Goal: Transaction & Acquisition: Purchase product/service

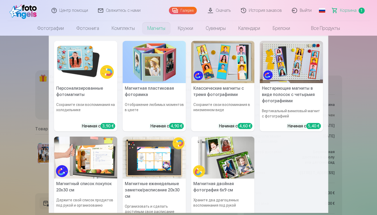
click at [156, 27] on link "Магниты" at bounding box center [156, 28] width 30 height 15
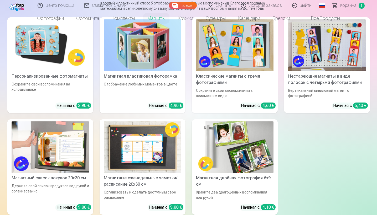
scroll to position [10, 0]
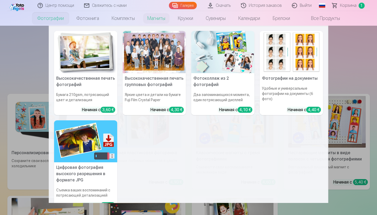
click at [288, 79] on h5 "Фотографии на документы" at bounding box center [291, 78] width 63 height 11
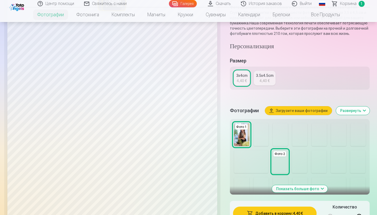
scroll to position [89, 0]
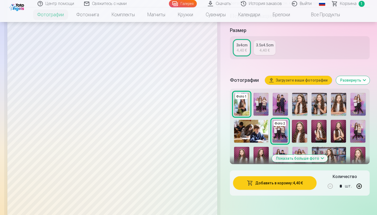
click at [340, 108] on img at bounding box center [338, 104] width 15 height 23
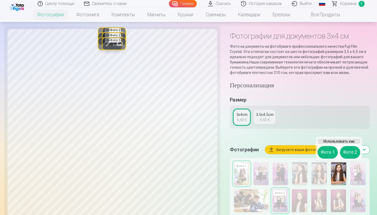
scroll to position [19, 0]
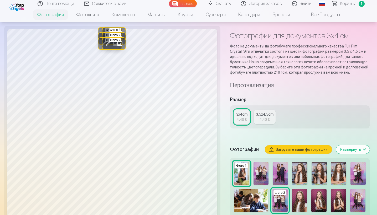
click at [243, 113] on div "3x4cm" at bounding box center [241, 114] width 11 height 5
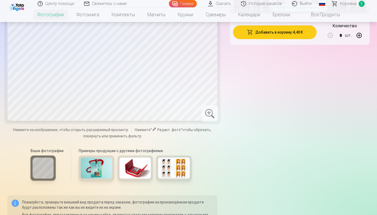
scroll to position [52, 0]
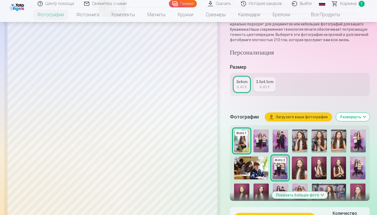
click at [282, 167] on img at bounding box center [279, 168] width 15 height 23
click at [243, 85] on div "4,40 €" at bounding box center [242, 87] width 10 height 5
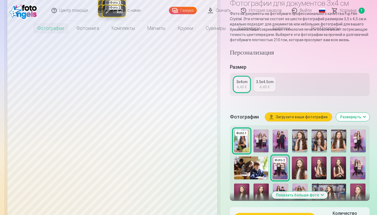
scroll to position [0, 0]
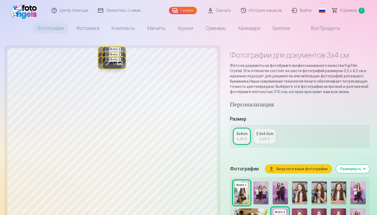
click at [151, 59] on div "Редакт. фото Заменить Фото 1 Редакт. фото Заменить Фото 2 Редакт. фото Заменить…" at bounding box center [112, 204] width 210 height 313
click at [108, 64] on span at bounding box center [108, 63] width 8 height 8
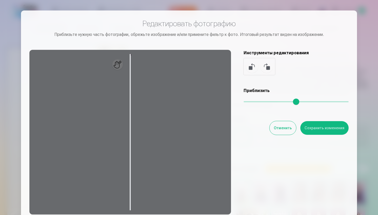
click at [278, 129] on button "Отменить" at bounding box center [283, 128] width 27 height 14
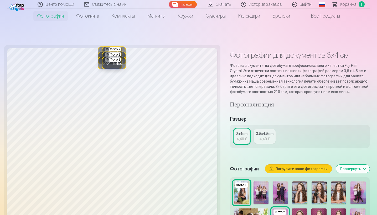
scroll to position [12, 0]
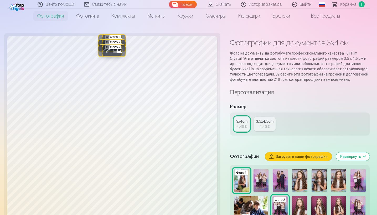
click at [271, 122] on div "3.5x4.5cm" at bounding box center [265, 121] width 18 height 5
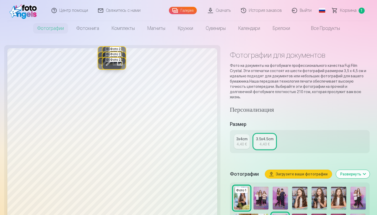
click at [237, 137] on div "3x4cm" at bounding box center [241, 139] width 11 height 5
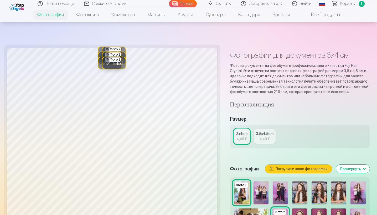
scroll to position [48, 0]
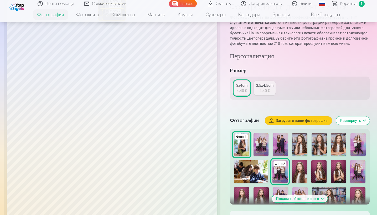
click at [339, 144] on img at bounding box center [338, 144] width 15 height 23
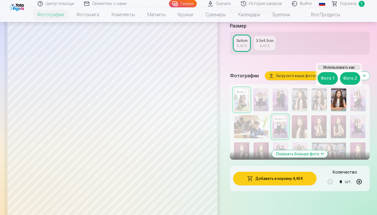
scroll to position [34, 0]
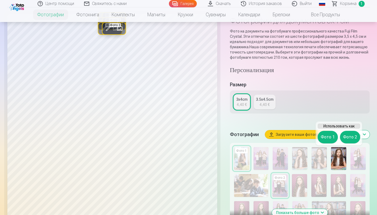
click at [264, 104] on div "4,40 €" at bounding box center [264, 104] width 10 height 5
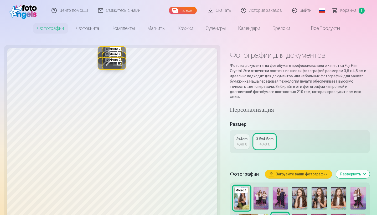
click at [243, 137] on div "3x4cm" at bounding box center [241, 139] width 11 height 5
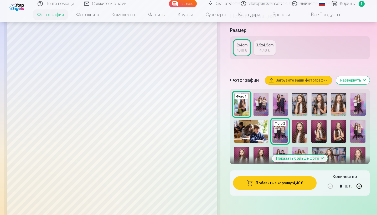
scroll to position [85, 0]
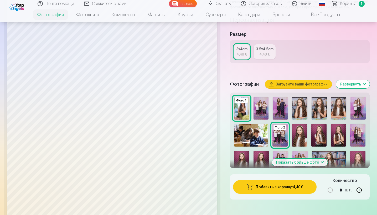
click at [321, 162] on button "Показать больше фото" at bounding box center [300, 162] width 56 height 7
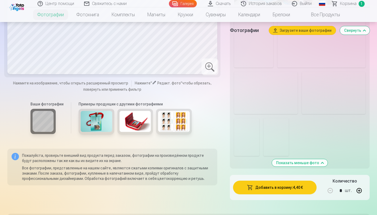
scroll to position [133, 0]
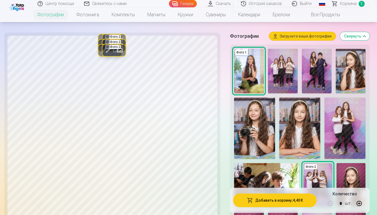
click at [304, 119] on img at bounding box center [299, 128] width 41 height 61
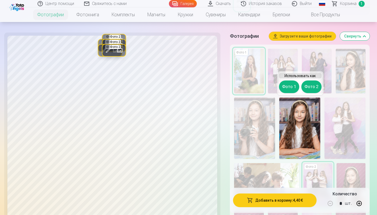
click at [293, 88] on button "Фото 1" at bounding box center [289, 87] width 20 height 13
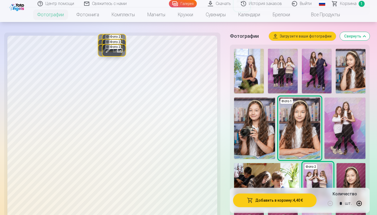
click at [302, 123] on img at bounding box center [299, 128] width 41 height 61
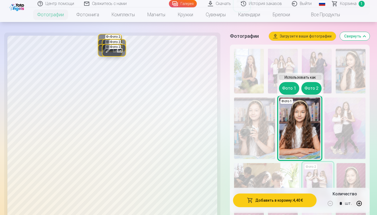
click at [313, 87] on button "Фото 2" at bounding box center [311, 88] width 20 height 13
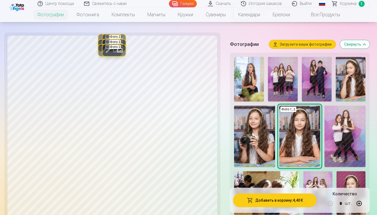
scroll to position [44, 0]
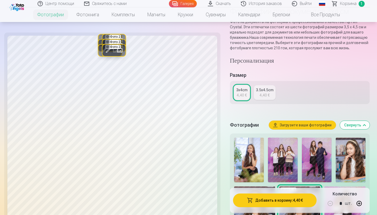
click at [267, 92] on div "3.5x4.5cm" at bounding box center [265, 89] width 18 height 5
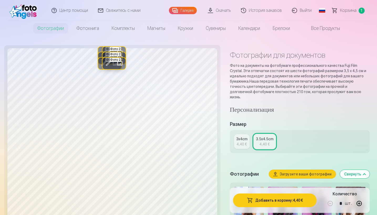
click at [241, 137] on div "3x4cm" at bounding box center [241, 139] width 11 height 5
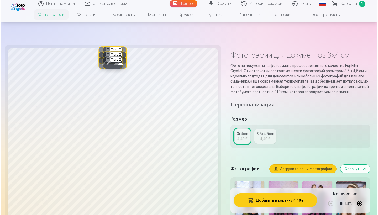
scroll to position [94, 0]
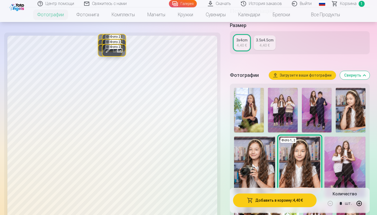
click at [285, 202] on button "Добавить в корзину : 4,40 €" at bounding box center [275, 201] width 84 height 14
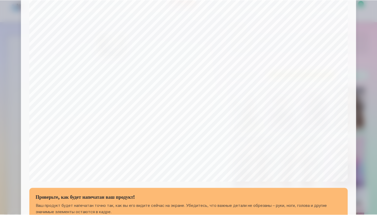
scroll to position [163, 0]
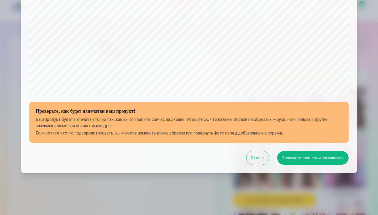
click at [301, 157] on button "Я ознакомился/-ась и соглашаюсь" at bounding box center [312, 158] width 71 height 14
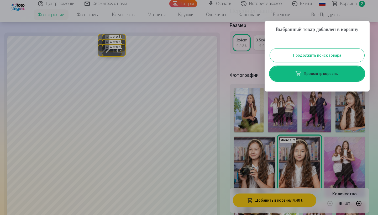
click at [322, 62] on button "Продолжить поиск товара" at bounding box center [317, 56] width 95 height 14
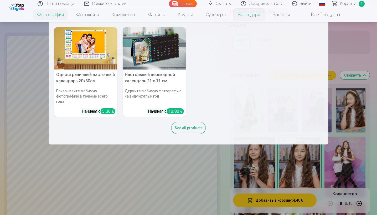
click at [159, 50] on img at bounding box center [154, 48] width 63 height 42
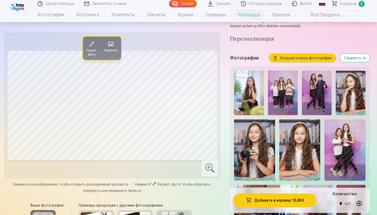
scroll to position [49, 0]
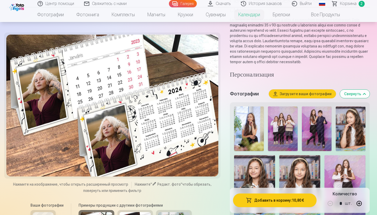
scroll to position [90, 0]
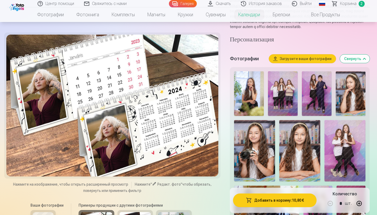
click at [300, 148] on img at bounding box center [299, 150] width 41 height 61
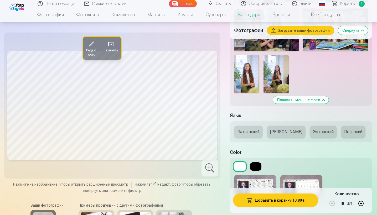
scroll to position [562, 0]
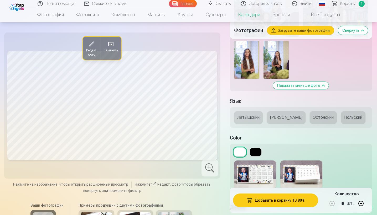
click at [255, 116] on button "Латышский" at bounding box center [248, 117] width 29 height 13
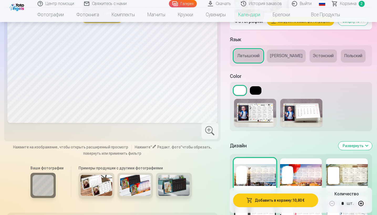
click at [257, 115] on img at bounding box center [255, 113] width 42 height 28
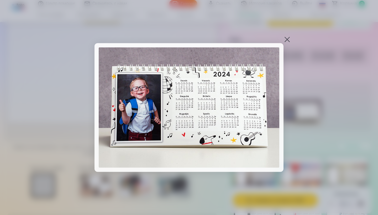
click at [287, 40] on div at bounding box center [287, 39] width 7 height 7
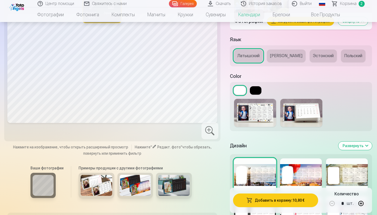
click at [261, 115] on img at bounding box center [255, 113] width 42 height 28
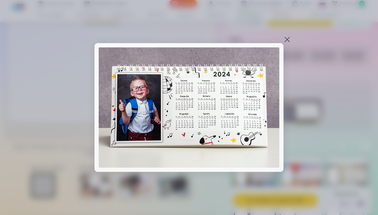
click at [287, 39] on div at bounding box center [287, 39] width 7 height 7
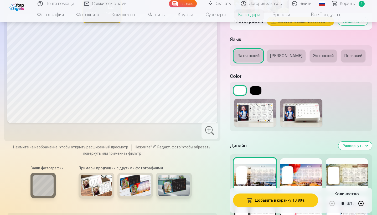
scroll to position [704, 0]
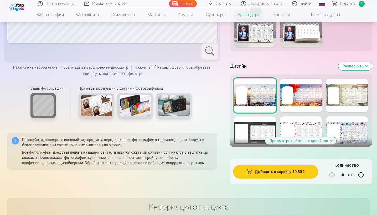
click at [344, 127] on div at bounding box center [347, 134] width 42 height 34
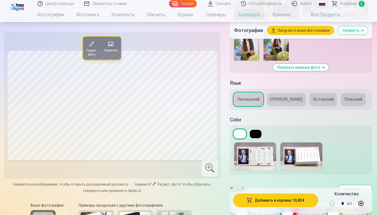
scroll to position [716, 0]
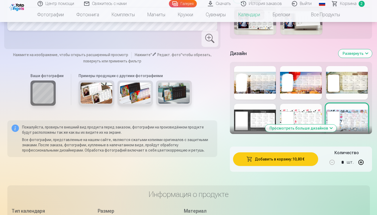
click at [313, 113] on div at bounding box center [301, 121] width 42 height 34
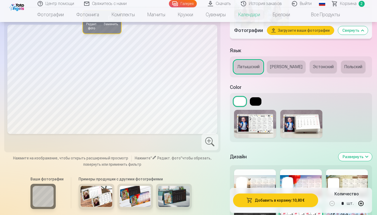
click at [310, 118] on img at bounding box center [301, 124] width 42 height 28
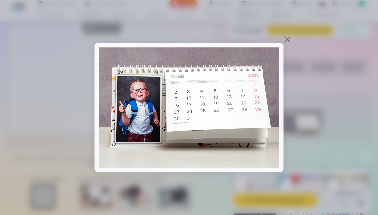
click at [287, 40] on div at bounding box center [287, 39] width 7 height 7
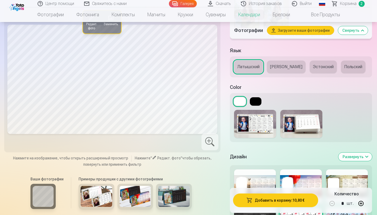
click at [311, 119] on img at bounding box center [301, 124] width 42 height 28
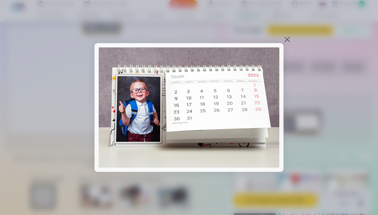
click at [287, 38] on div at bounding box center [287, 39] width 7 height 7
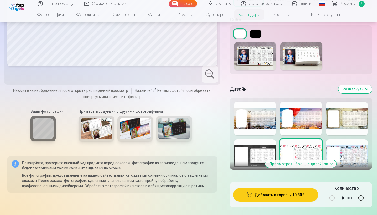
scroll to position [681, 0]
click at [248, 125] on div at bounding box center [255, 119] width 42 height 34
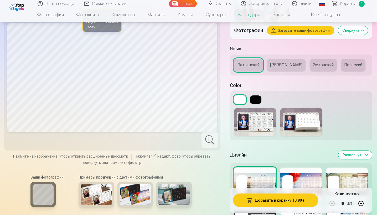
scroll to position [746, 0]
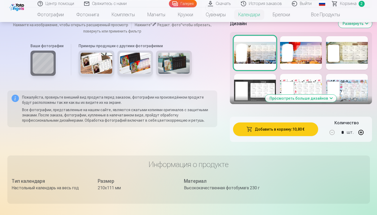
click at [310, 98] on button "Просмотреть больше дизайнов" at bounding box center [300, 98] width 71 height 7
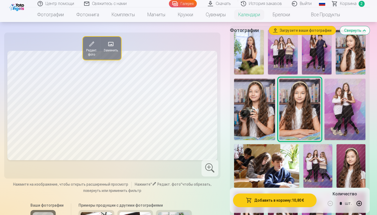
scroll to position [118, 0]
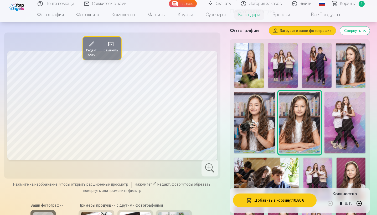
click at [260, 118] on img at bounding box center [254, 122] width 41 height 61
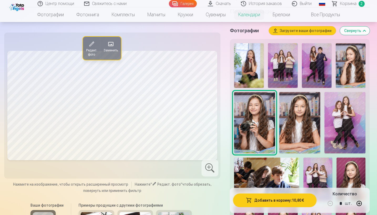
click at [301, 119] on img at bounding box center [299, 122] width 41 height 61
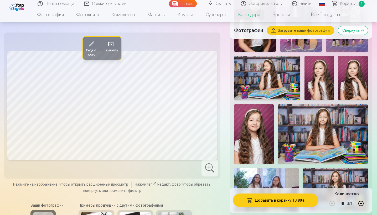
scroll to position [428, 0]
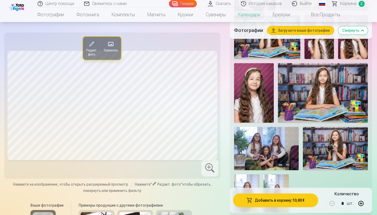
click at [328, 147] on img at bounding box center [335, 148] width 65 height 43
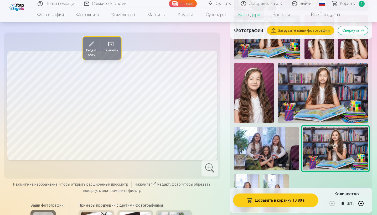
click at [327, 93] on img at bounding box center [323, 93] width 90 height 60
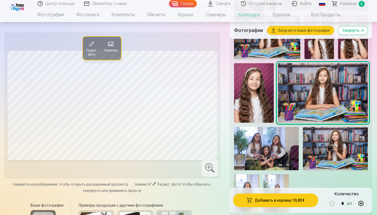
click at [340, 148] on img at bounding box center [335, 148] width 65 height 43
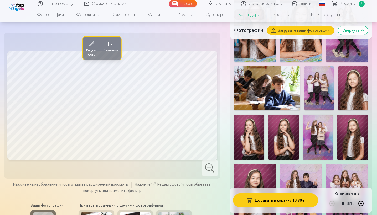
scroll to position [125, 0]
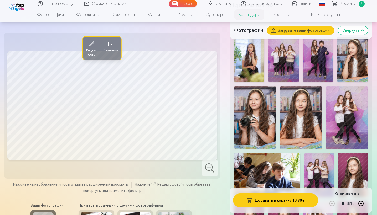
click at [299, 117] on img at bounding box center [301, 117] width 42 height 63
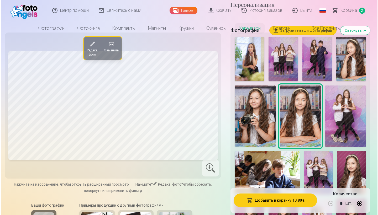
scroll to position [0, 0]
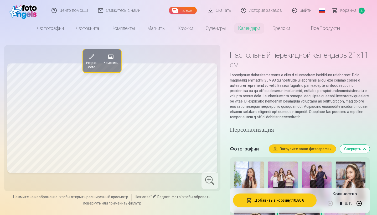
click at [271, 197] on button "Добавить в корзину : 10,80 €" at bounding box center [275, 201] width 84 height 14
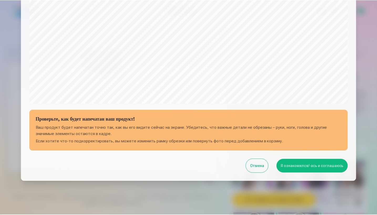
scroll to position [163, 0]
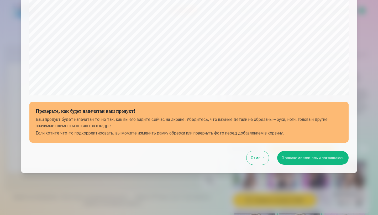
click at [173, 121] on p "Ваш продукт будет напечатан точно так, как вы его видите сейчас на экране. Убед…" at bounding box center [189, 123] width 307 height 13
click at [292, 157] on button "Я ознакомился/-ась и соглашаюсь" at bounding box center [312, 158] width 71 height 14
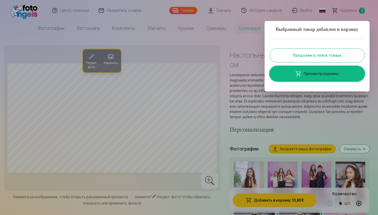
click at [319, 81] on link "Просмотр корзины" at bounding box center [317, 73] width 95 height 15
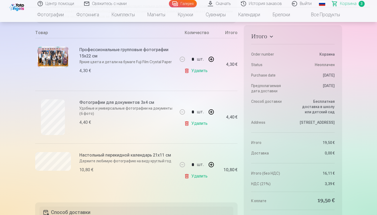
scroll to position [96, 0]
click at [186, 177] on link "Удалить" at bounding box center [196, 177] width 25 height 11
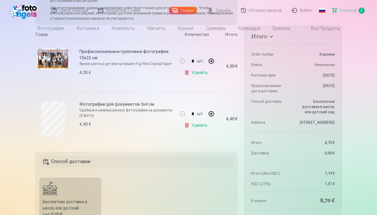
scroll to position [0, 0]
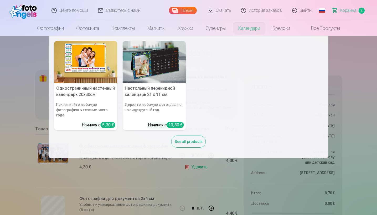
click at [89, 61] on img at bounding box center [85, 62] width 63 height 42
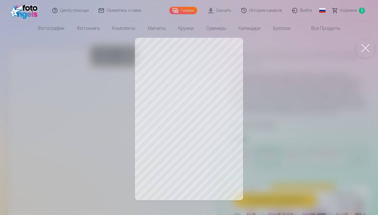
click at [365, 47] on button at bounding box center [365, 48] width 21 height 21
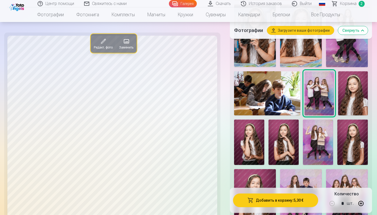
scroll to position [94, 0]
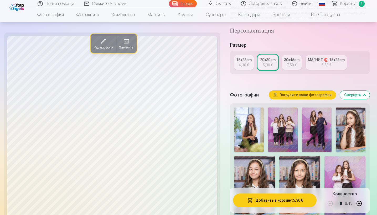
click at [246, 68] on div "4,30 €" at bounding box center [244, 65] width 10 height 5
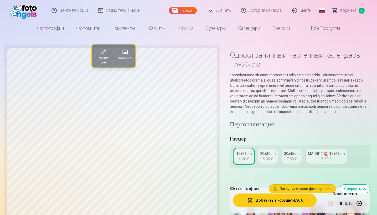
click at [325, 157] on div "МАГНИТ 🧲 15x23cm" at bounding box center [326, 153] width 37 height 5
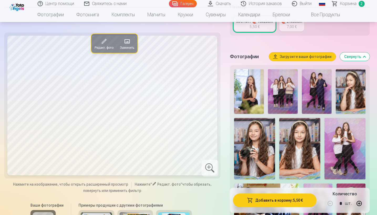
scroll to position [153, 0]
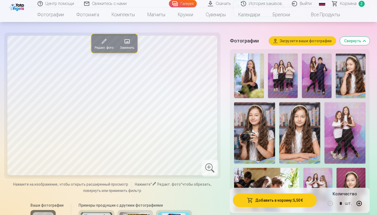
click at [304, 144] on img at bounding box center [299, 132] width 41 height 61
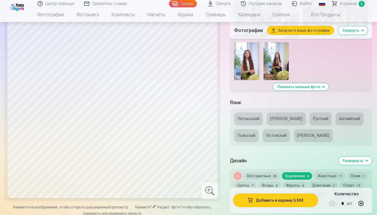
scroll to position [617, 0]
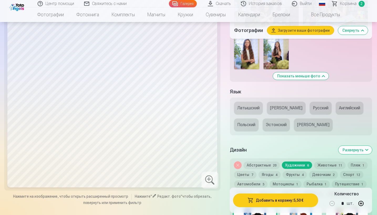
click at [341, 105] on button "Английский" at bounding box center [350, 108] width 28 height 13
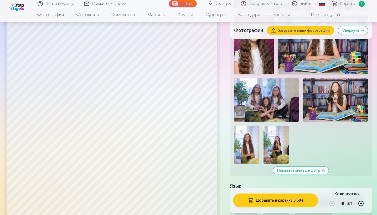
scroll to position [518, 0]
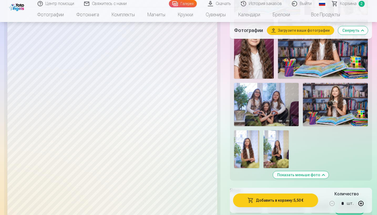
click at [276, 145] on img at bounding box center [275, 150] width 25 height 38
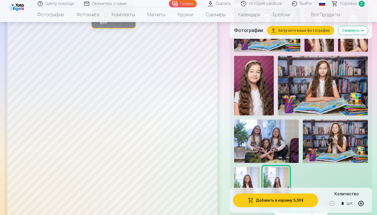
scroll to position [437, 0]
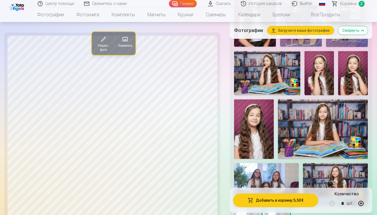
click at [327, 123] on img at bounding box center [323, 130] width 90 height 60
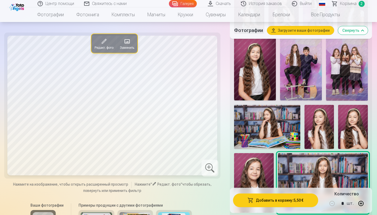
scroll to position [368, 0]
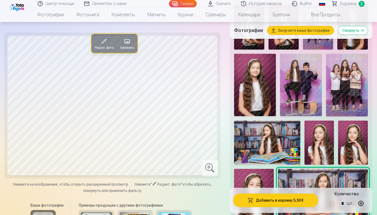
click at [321, 135] on img at bounding box center [318, 143] width 29 height 44
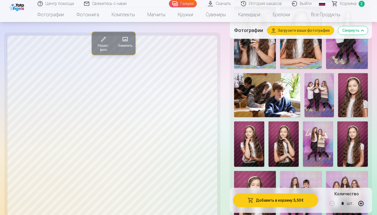
scroll to position [204, 0]
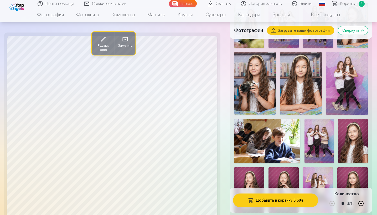
click at [302, 83] on img at bounding box center [301, 83] width 42 height 63
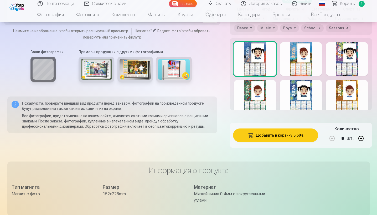
scroll to position [731, 0]
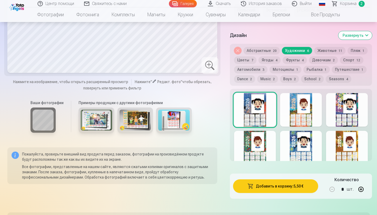
click at [244, 105] on div at bounding box center [255, 110] width 42 height 34
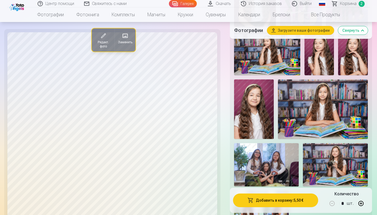
scroll to position [687, 0]
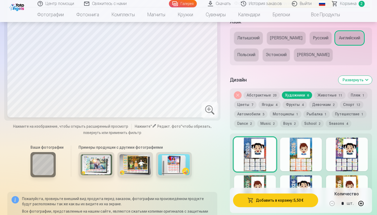
click at [290, 148] on div at bounding box center [301, 155] width 42 height 34
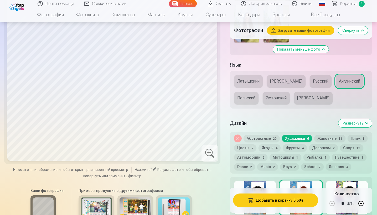
scroll to position [654, 0]
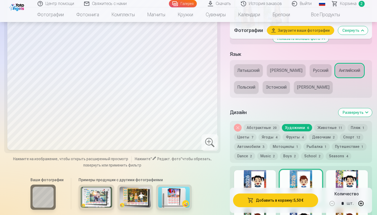
click at [314, 135] on button "Девочкам 2" at bounding box center [323, 137] width 29 height 7
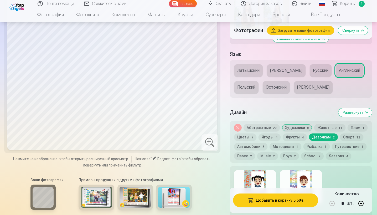
click at [246, 183] on div at bounding box center [255, 187] width 42 height 34
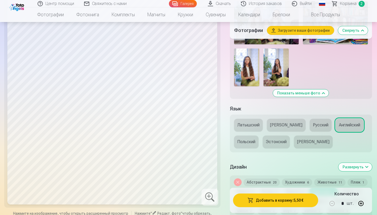
scroll to position [661, 0]
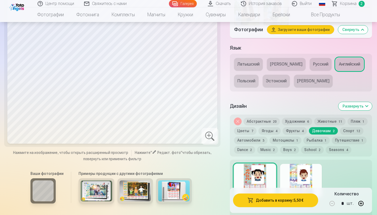
click at [293, 169] on div at bounding box center [301, 181] width 42 height 34
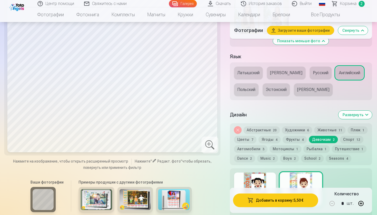
scroll to position [651, 0]
click at [265, 157] on button "Music 2" at bounding box center [267, 158] width 21 height 7
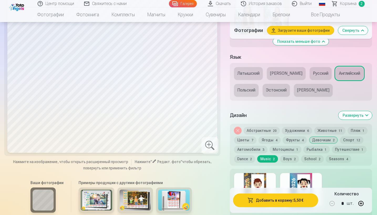
click at [248, 179] on div at bounding box center [255, 190] width 42 height 34
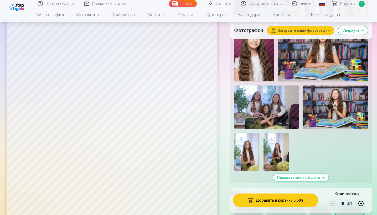
scroll to position [669, 0]
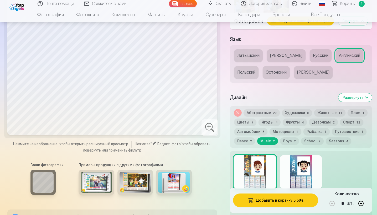
click at [293, 168] on div at bounding box center [301, 172] width 42 height 34
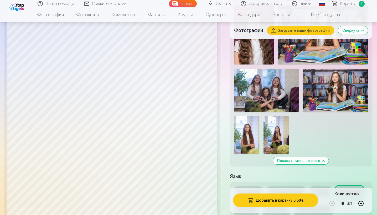
scroll to position [746, 0]
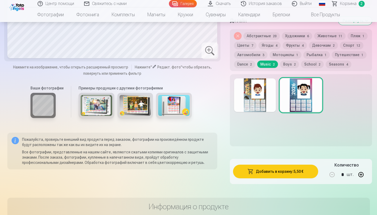
click at [360, 173] on button "button" at bounding box center [361, 175] width 13 height 13
type input "*"
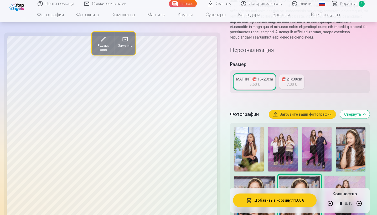
scroll to position [148, 0]
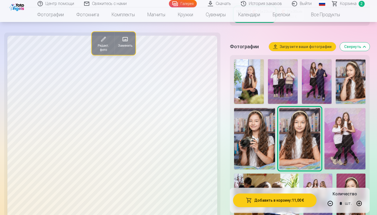
click at [253, 143] on img at bounding box center [254, 138] width 41 height 61
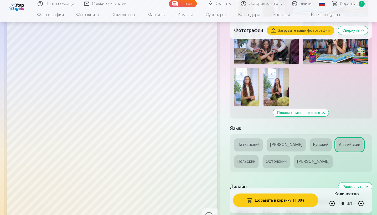
scroll to position [474, 0]
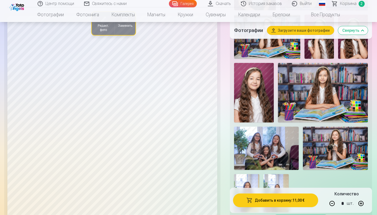
click at [331, 149] on img at bounding box center [335, 148] width 65 height 43
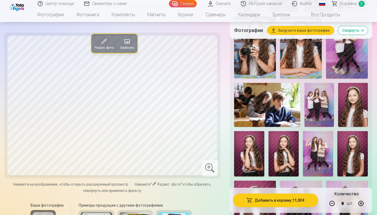
scroll to position [192, 0]
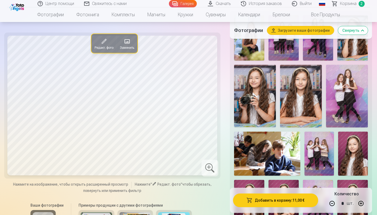
click at [255, 105] on img at bounding box center [255, 96] width 42 height 63
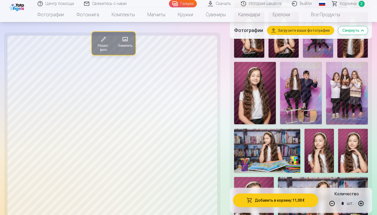
scroll to position [342, 0]
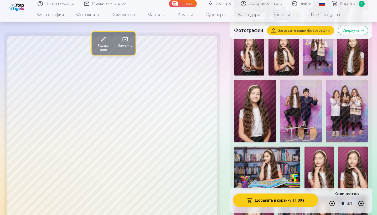
click at [254, 110] on img at bounding box center [255, 111] width 42 height 63
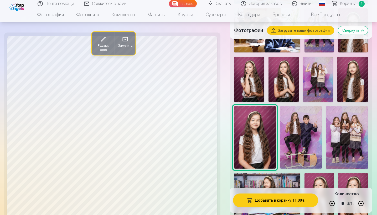
scroll to position [310, 0]
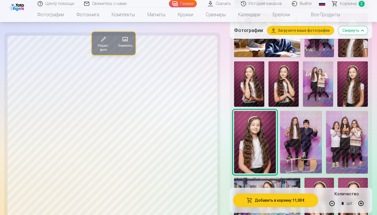
click at [283, 85] on img at bounding box center [283, 83] width 30 height 45
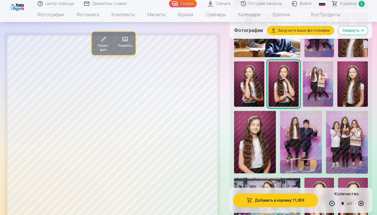
click at [299, 133] on img at bounding box center [301, 142] width 42 height 63
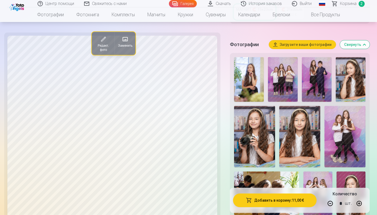
scroll to position [150, 0]
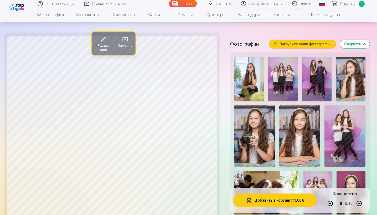
click at [316, 81] on img at bounding box center [317, 79] width 30 height 45
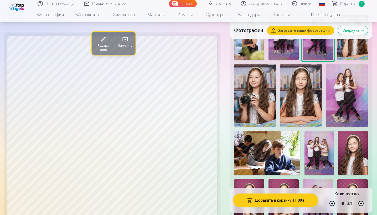
scroll to position [196, 0]
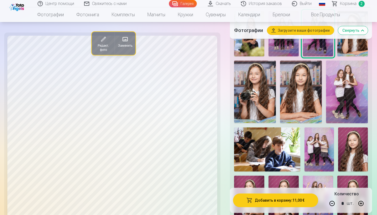
click at [297, 93] on img at bounding box center [301, 92] width 42 height 63
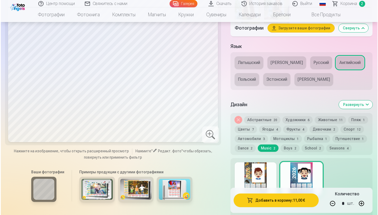
scroll to position [807, 0]
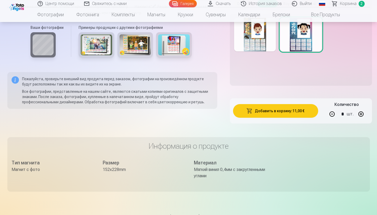
click at [286, 107] on button "Добавить в корзину : 11,00 €" at bounding box center [275, 111] width 85 height 14
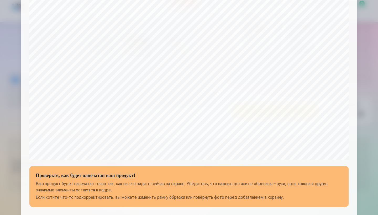
scroll to position [163, 0]
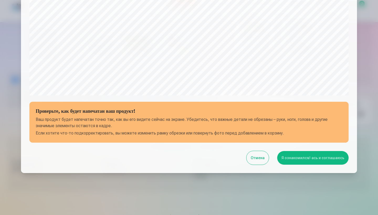
click at [314, 158] on button "Я ознакомился/-ась и соглашаюсь" at bounding box center [312, 158] width 71 height 14
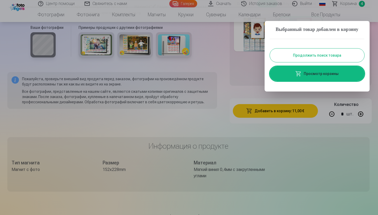
click at [329, 80] on link "Просмотр корзины" at bounding box center [317, 73] width 95 height 15
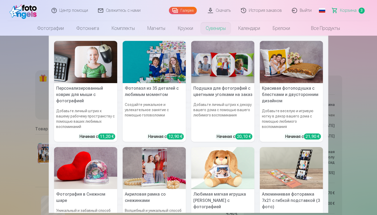
scroll to position [49, 0]
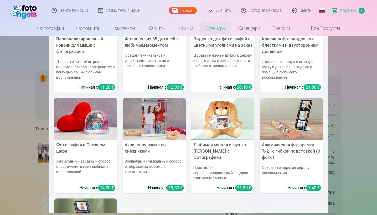
click at [218, 122] on img at bounding box center [222, 119] width 63 height 42
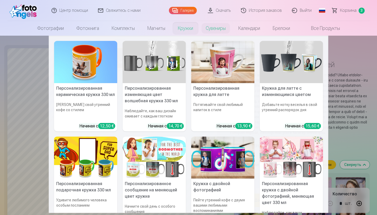
click at [284, 67] on img at bounding box center [291, 62] width 63 height 42
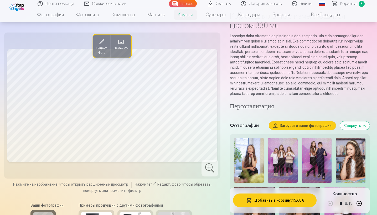
scroll to position [96, 0]
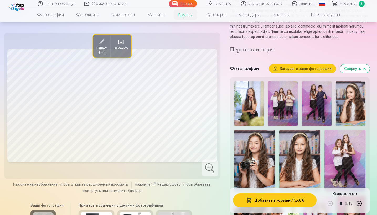
click at [256, 164] on img at bounding box center [254, 160] width 41 height 61
click at [309, 160] on img at bounding box center [299, 160] width 41 height 61
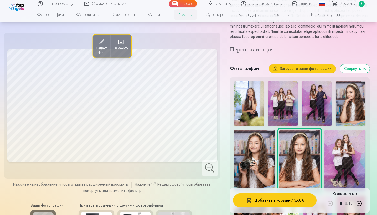
click at [247, 120] on img at bounding box center [249, 103] width 30 height 45
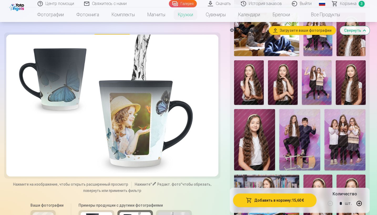
scroll to position [140, 0]
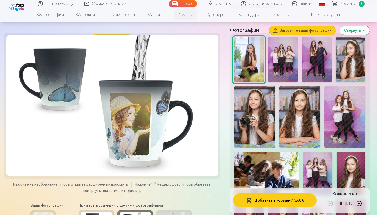
click at [256, 138] on img at bounding box center [254, 116] width 41 height 61
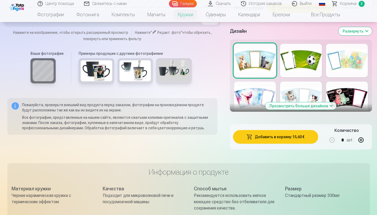
scroll to position [591, 0]
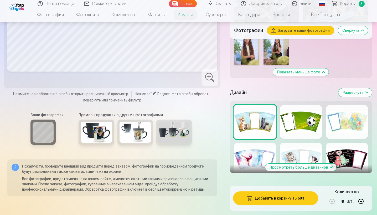
click at [310, 171] on button "Просмотреть больше дизайнов" at bounding box center [300, 167] width 71 height 7
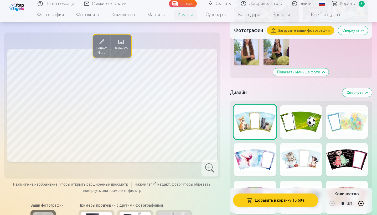
click at [252, 163] on div at bounding box center [255, 160] width 42 height 34
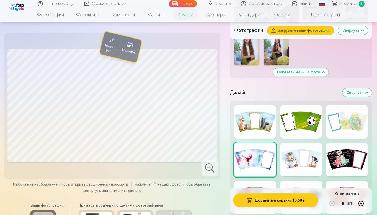
scroll to position [601, 0]
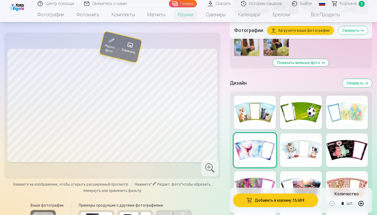
click at [299, 158] on div at bounding box center [301, 151] width 42 height 34
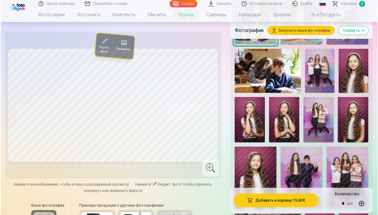
scroll to position [196, 0]
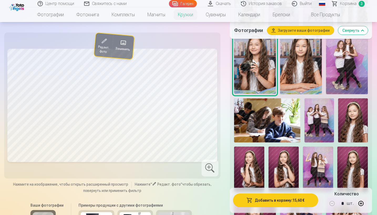
click at [316, 121] on img at bounding box center [318, 120] width 29 height 44
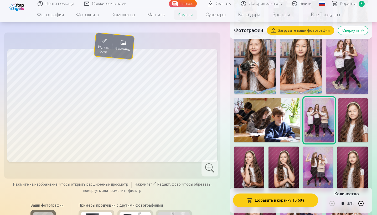
click at [107, 46] on span at bounding box center [104, 41] width 9 height 9
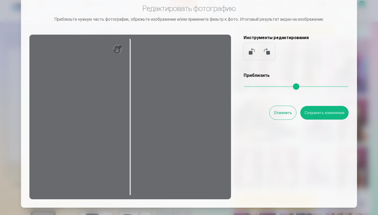
scroll to position [0, 0]
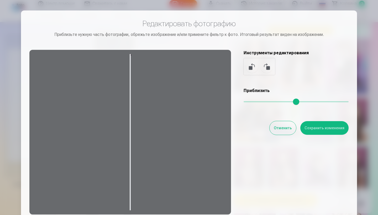
drag, startPoint x: 119, startPoint y: 66, endPoint x: 121, endPoint y: 109, distance: 42.9
click at [121, 109] on div at bounding box center [130, 132] width 202 height 165
click at [285, 127] on button "Отменить" at bounding box center [283, 128] width 27 height 14
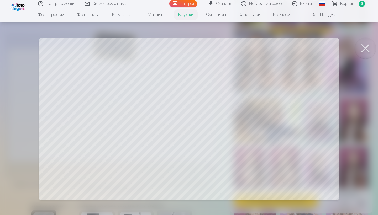
drag, startPoint x: 208, startPoint y: 92, endPoint x: 226, endPoint y: 93, distance: 17.9
click at [226, 93] on div at bounding box center [189, 107] width 378 height 215
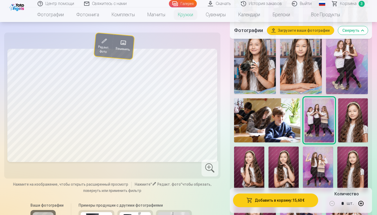
click at [258, 84] on img at bounding box center [255, 63] width 42 height 63
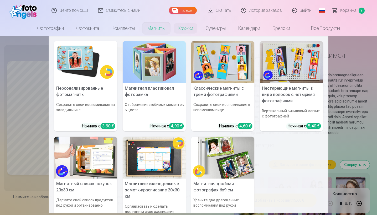
click at [152, 150] on img at bounding box center [154, 158] width 63 height 42
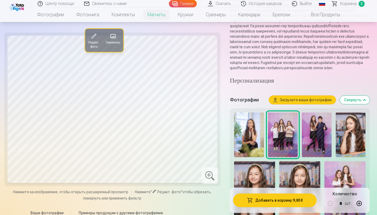
scroll to position [127, 0]
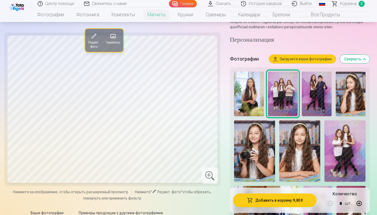
click at [253, 158] on img at bounding box center [254, 151] width 41 height 61
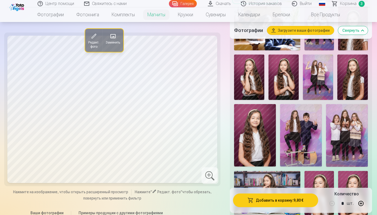
scroll to position [184, 0]
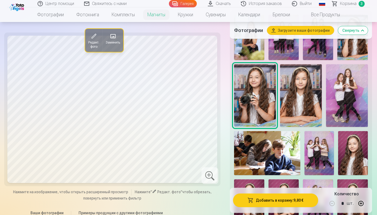
click at [310, 109] on img at bounding box center [301, 95] width 42 height 63
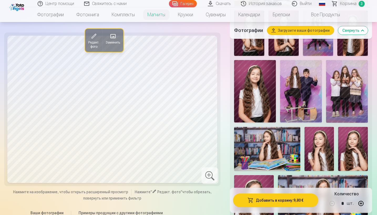
scroll to position [605, 0]
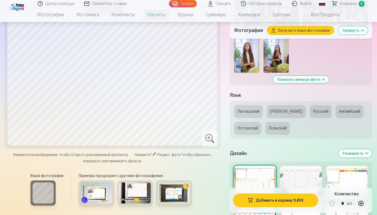
click at [310, 113] on button "Русский" at bounding box center [321, 111] width 22 height 13
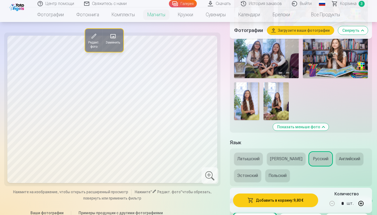
scroll to position [557, 0]
click at [251, 161] on button "Латышский" at bounding box center [248, 159] width 29 height 13
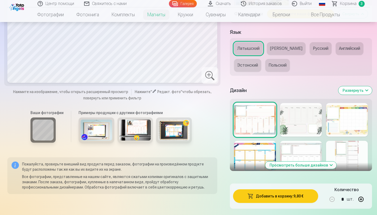
scroll to position [668, 0]
click at [307, 126] on div at bounding box center [301, 120] width 42 height 34
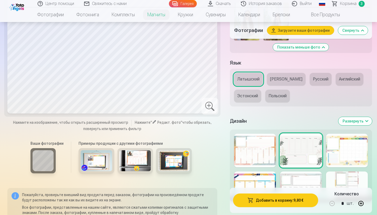
scroll to position [647, 0]
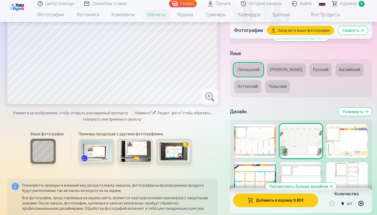
click at [352, 147] on div at bounding box center [347, 141] width 42 height 34
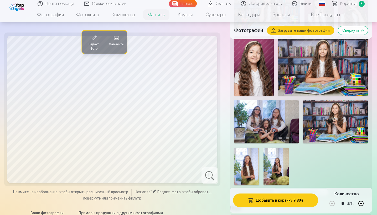
scroll to position [750, 0]
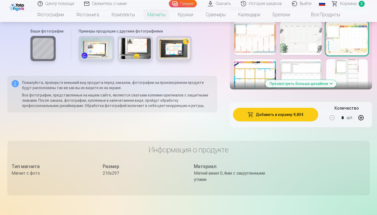
click at [311, 85] on button "Просмотреть больше дизайнов" at bounding box center [300, 83] width 71 height 7
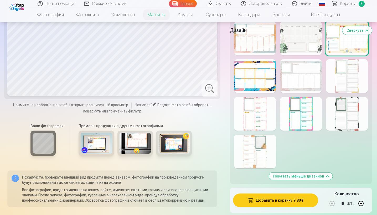
click at [252, 153] on div at bounding box center [255, 152] width 42 height 34
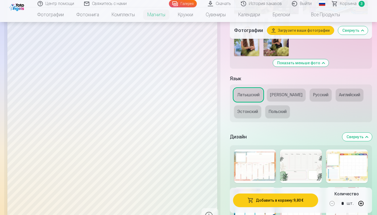
scroll to position [665, 0]
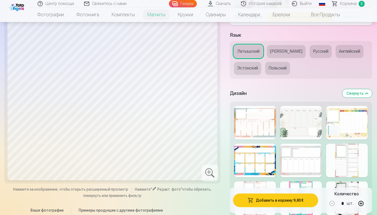
click at [261, 128] on div at bounding box center [255, 123] width 42 height 34
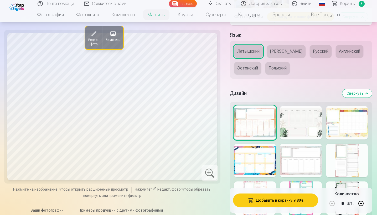
scroll to position [695, 0]
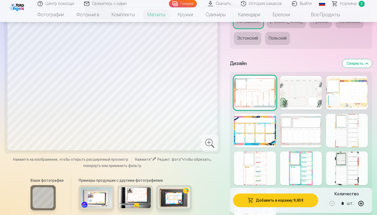
click at [305, 138] on div at bounding box center [301, 131] width 42 height 34
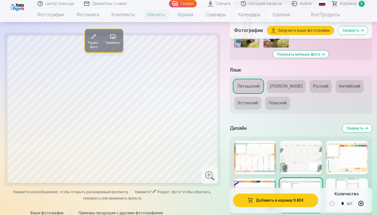
scroll to position [700, 0]
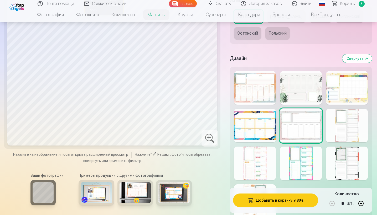
click at [350, 126] on div at bounding box center [347, 126] width 42 height 34
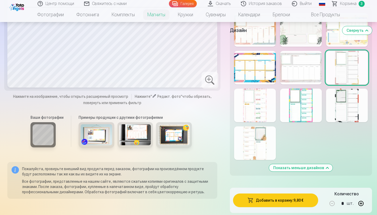
scroll to position [727, 0]
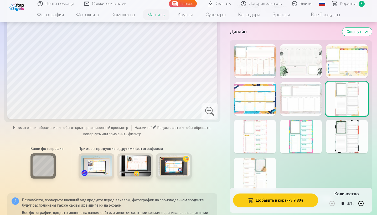
click at [345, 142] on div at bounding box center [347, 137] width 42 height 34
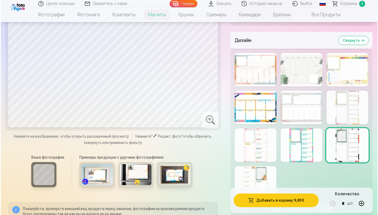
scroll to position [862, 0]
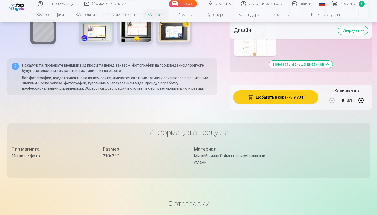
click at [294, 101] on button "Добавить в корзину : 9,80 €" at bounding box center [275, 98] width 85 height 14
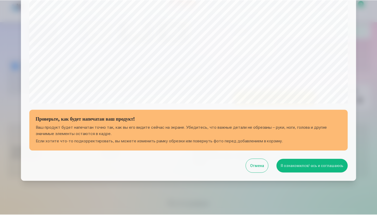
scroll to position [163, 0]
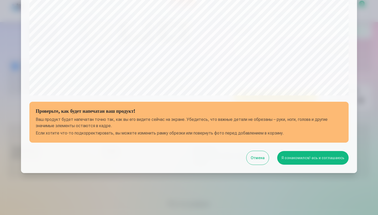
click at [307, 155] on button "Я ознакомился/-ась и соглашаюсь" at bounding box center [312, 158] width 71 height 14
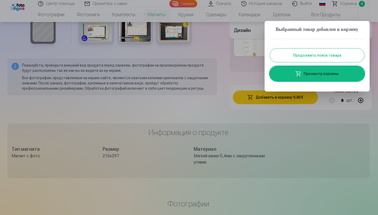
click at [331, 81] on link "Просмотр корзины" at bounding box center [317, 73] width 95 height 15
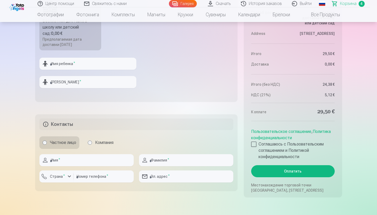
scroll to position [304, 0]
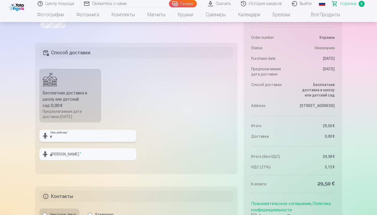
click at [103, 137] on input "text" at bounding box center [87, 136] width 97 height 12
type input "****"
click at [103, 153] on input "text" at bounding box center [87, 154] width 97 height 12
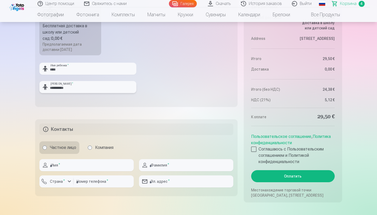
scroll to position [389, 0]
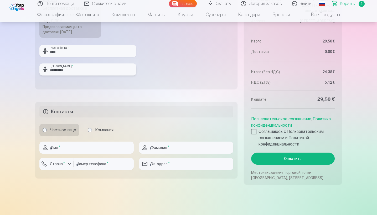
type input "**********"
click at [98, 151] on input "text" at bounding box center [86, 148] width 94 height 12
type input "*******"
type input "*********"
type input "********"
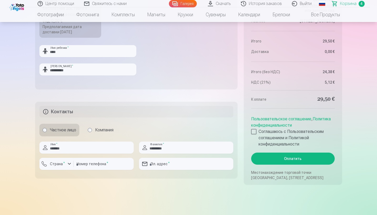
type input "**********"
click at [68, 164] on div "button" at bounding box center [69, 164] width 6 height 6
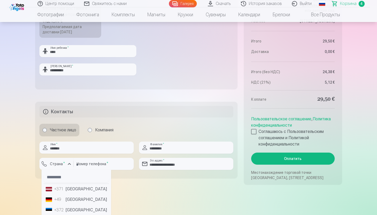
click at [69, 190] on li "+371 Латвия" at bounding box center [76, 189] width 65 height 11
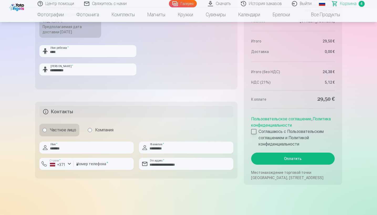
click at [253, 131] on div at bounding box center [253, 131] width 5 height 5
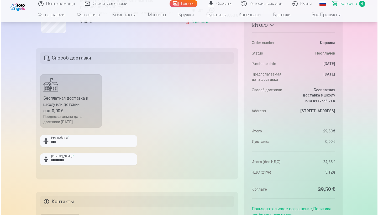
scroll to position [492, 0]
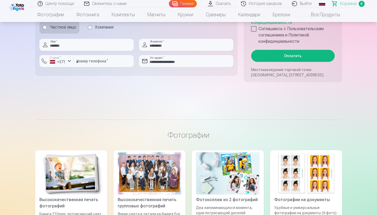
click at [294, 58] on button "Оплатить" at bounding box center [292, 56] width 83 height 12
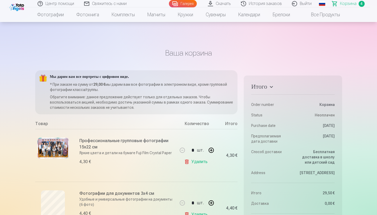
scroll to position [205, 0]
